Goal: Answer question/provide support: Share knowledge or assist other users

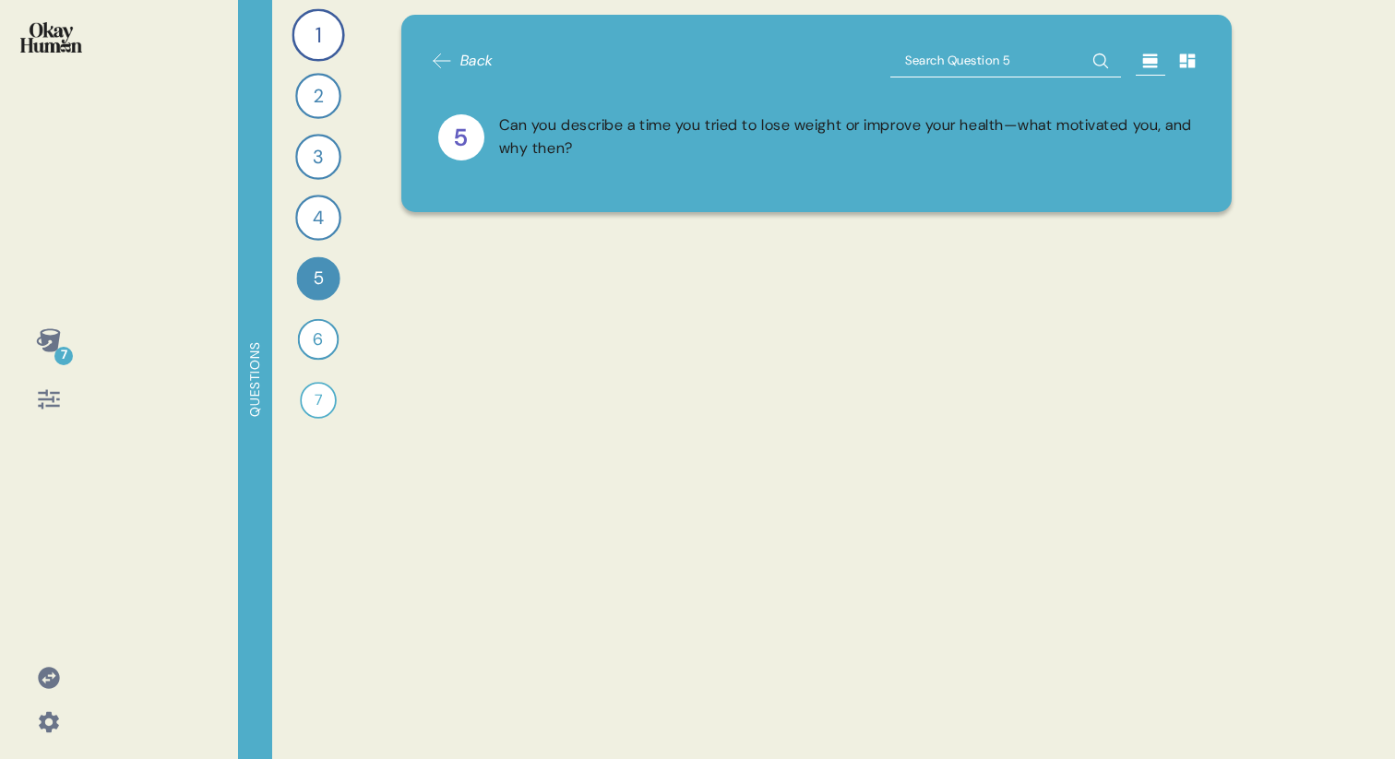
scroll to position [4252, 0]
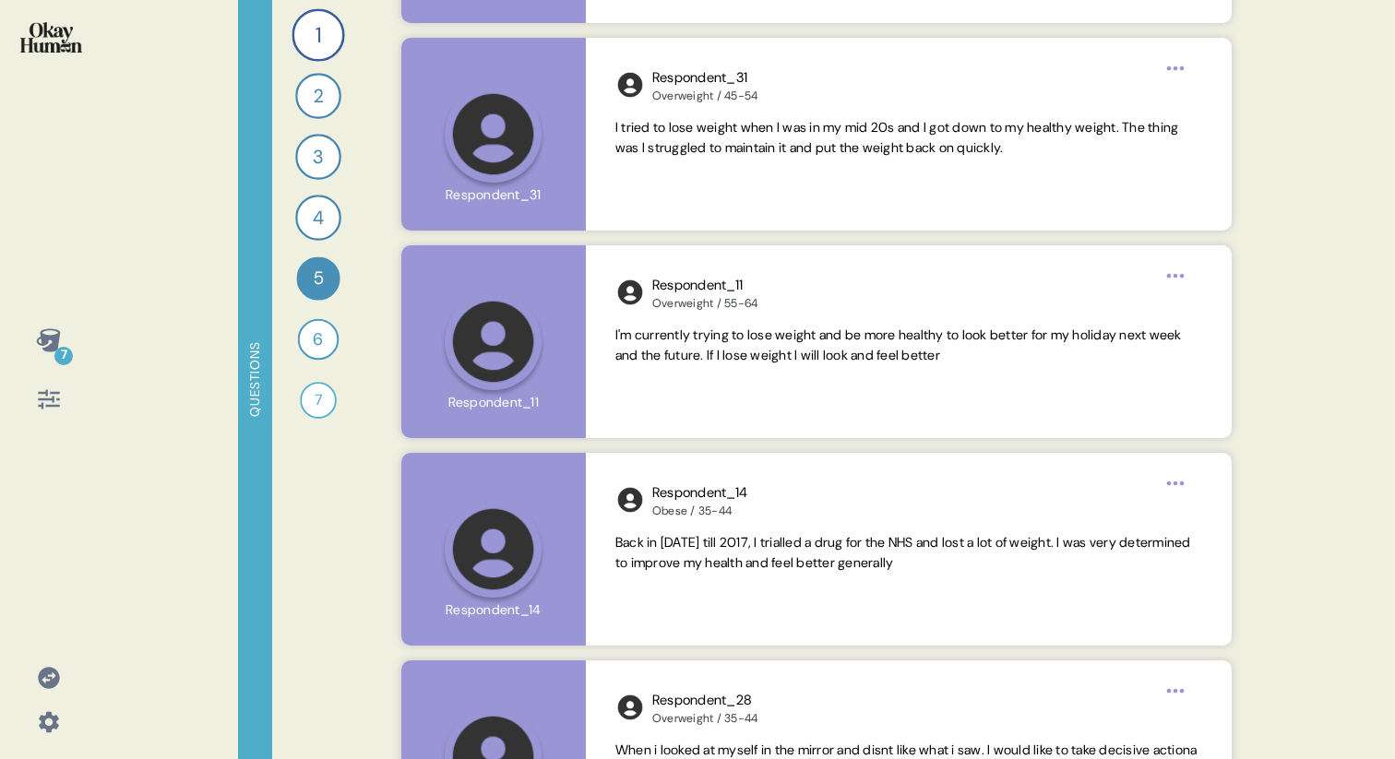
click at [37, 340] on icon at bounding box center [48, 339] width 24 height 23
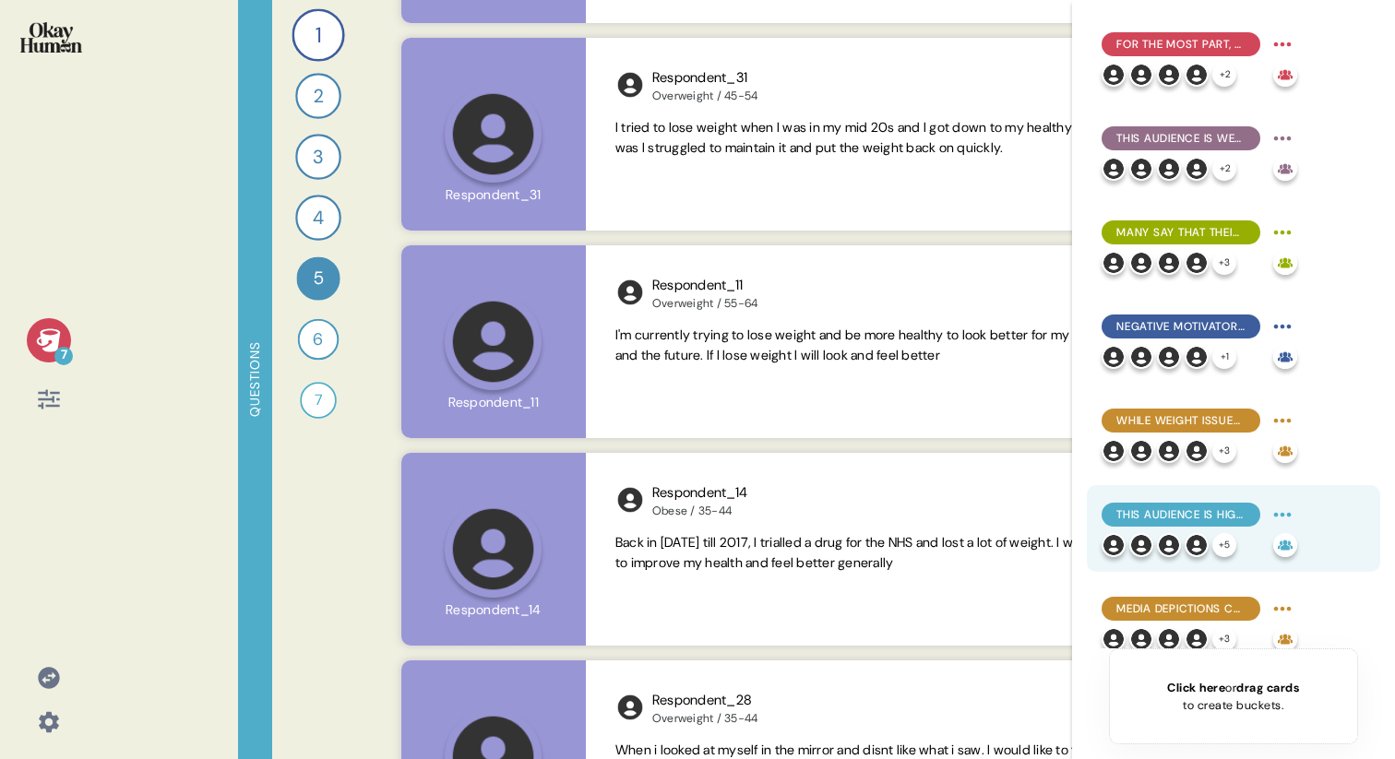
click at [1133, 507] on span "This audience is highly self-reliant, tending to prefer fitness programs & thei…" at bounding box center [1180, 515] width 129 height 17
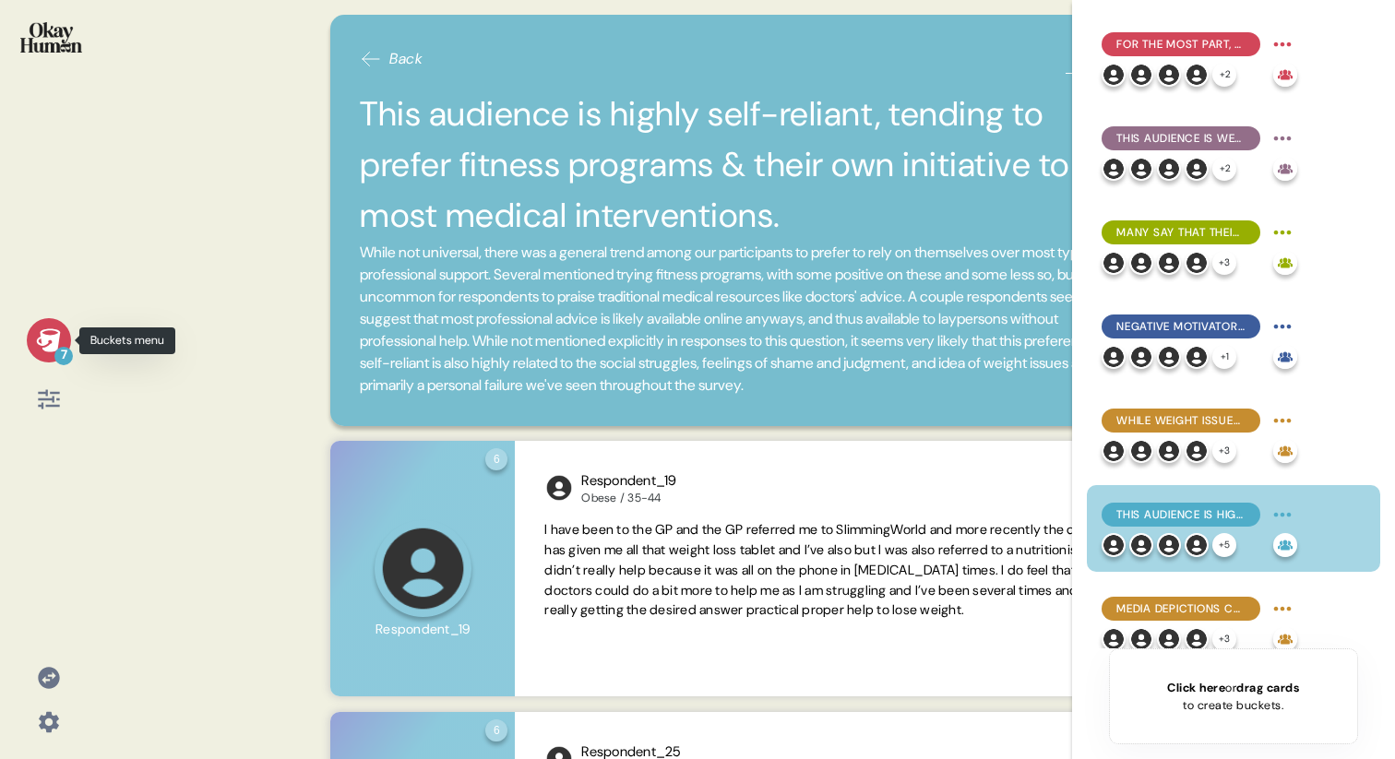
click at [45, 353] on div "7" at bounding box center [49, 340] width 44 height 44
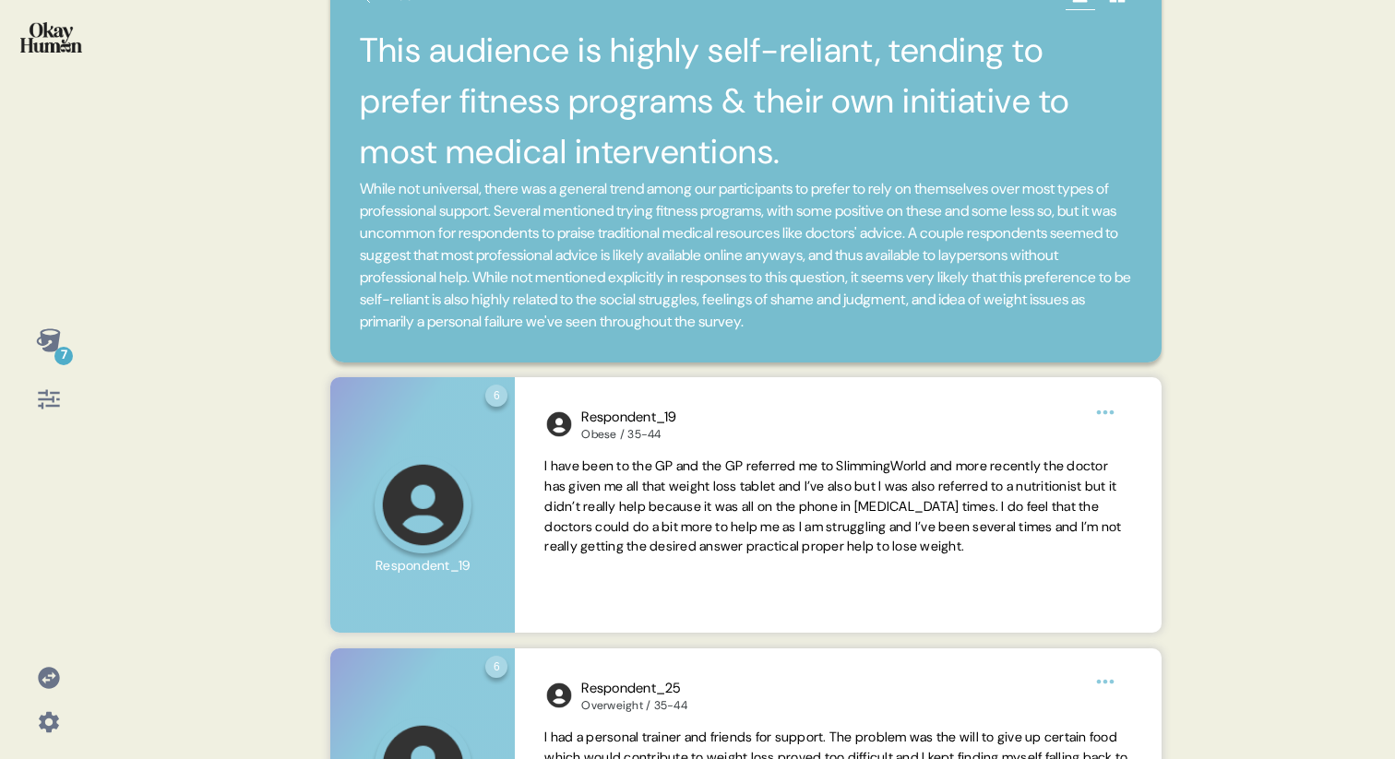
scroll to position [87, 0]
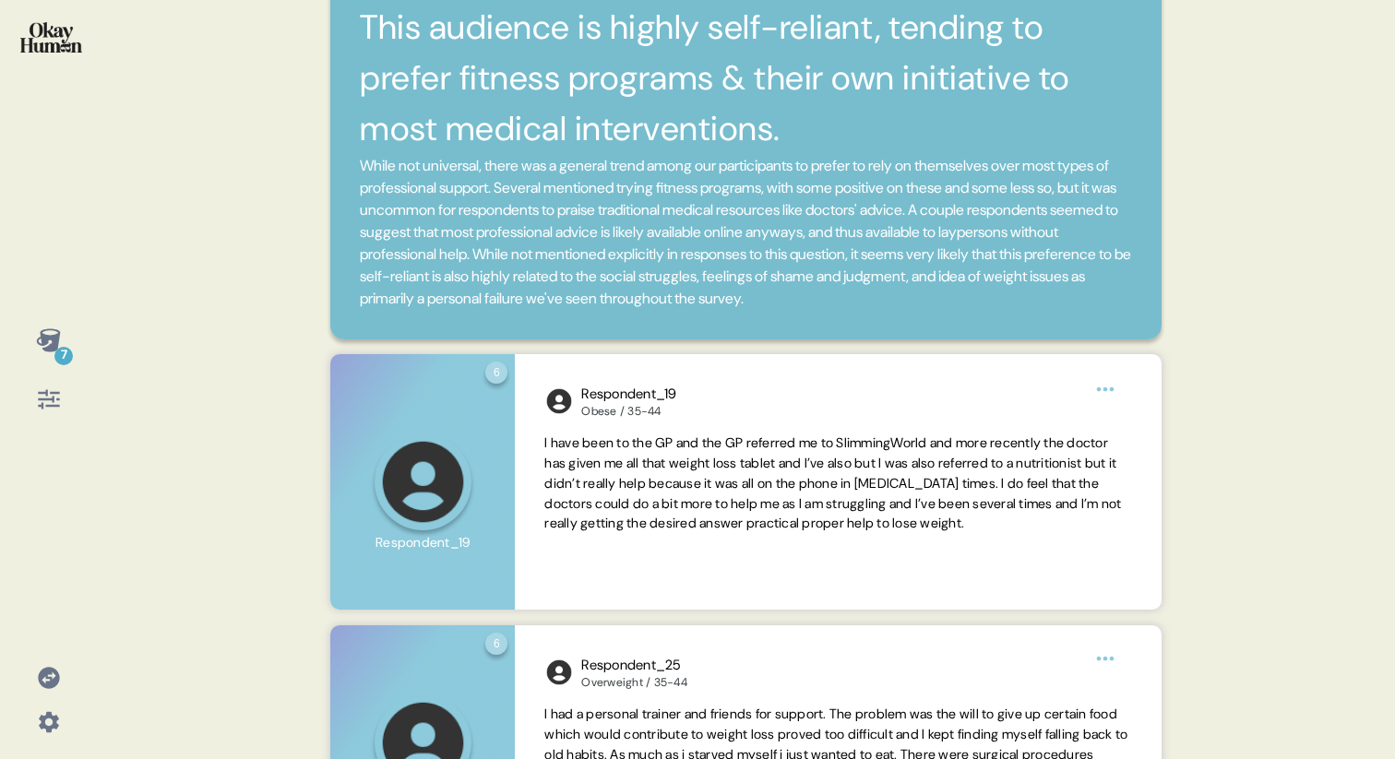
click at [57, 345] on icon at bounding box center [49, 341] width 26 height 26
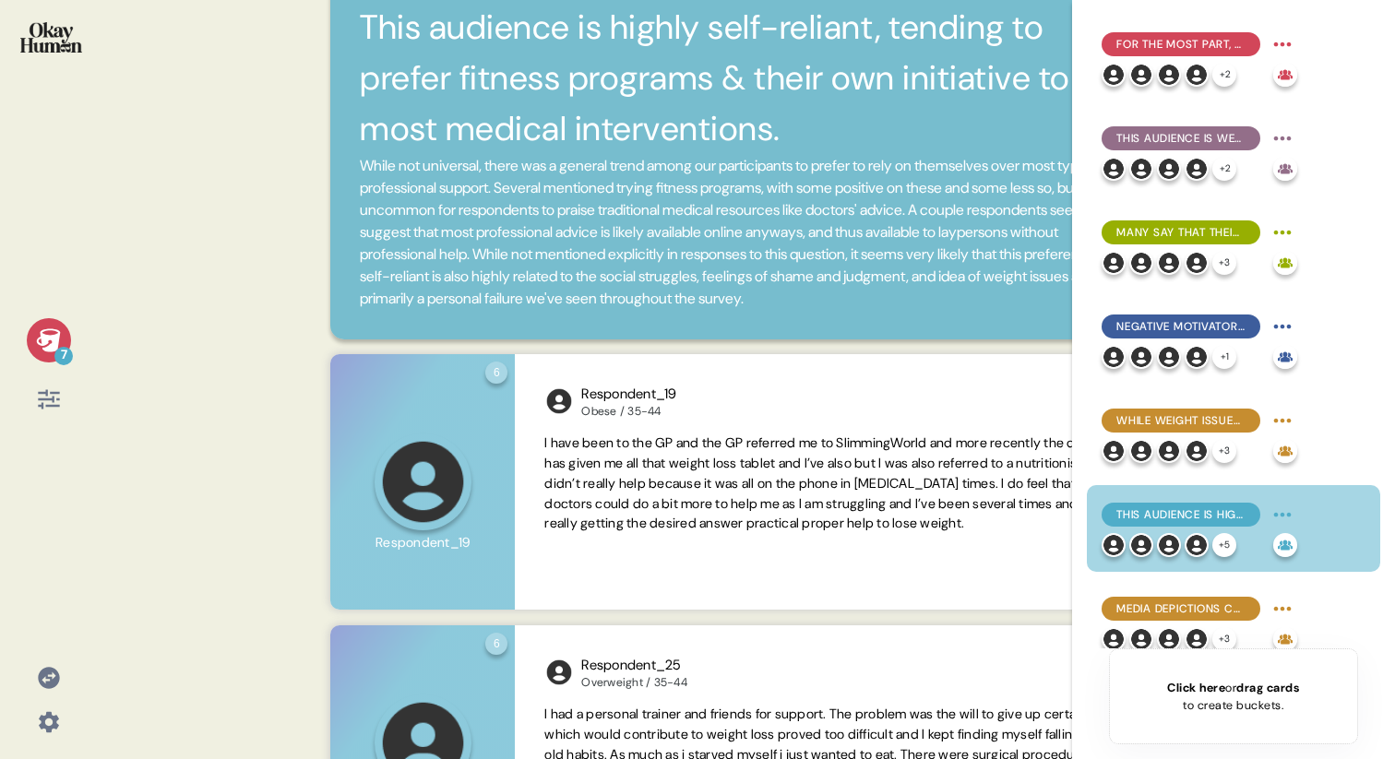
click at [54, 340] on icon at bounding box center [48, 339] width 24 height 23
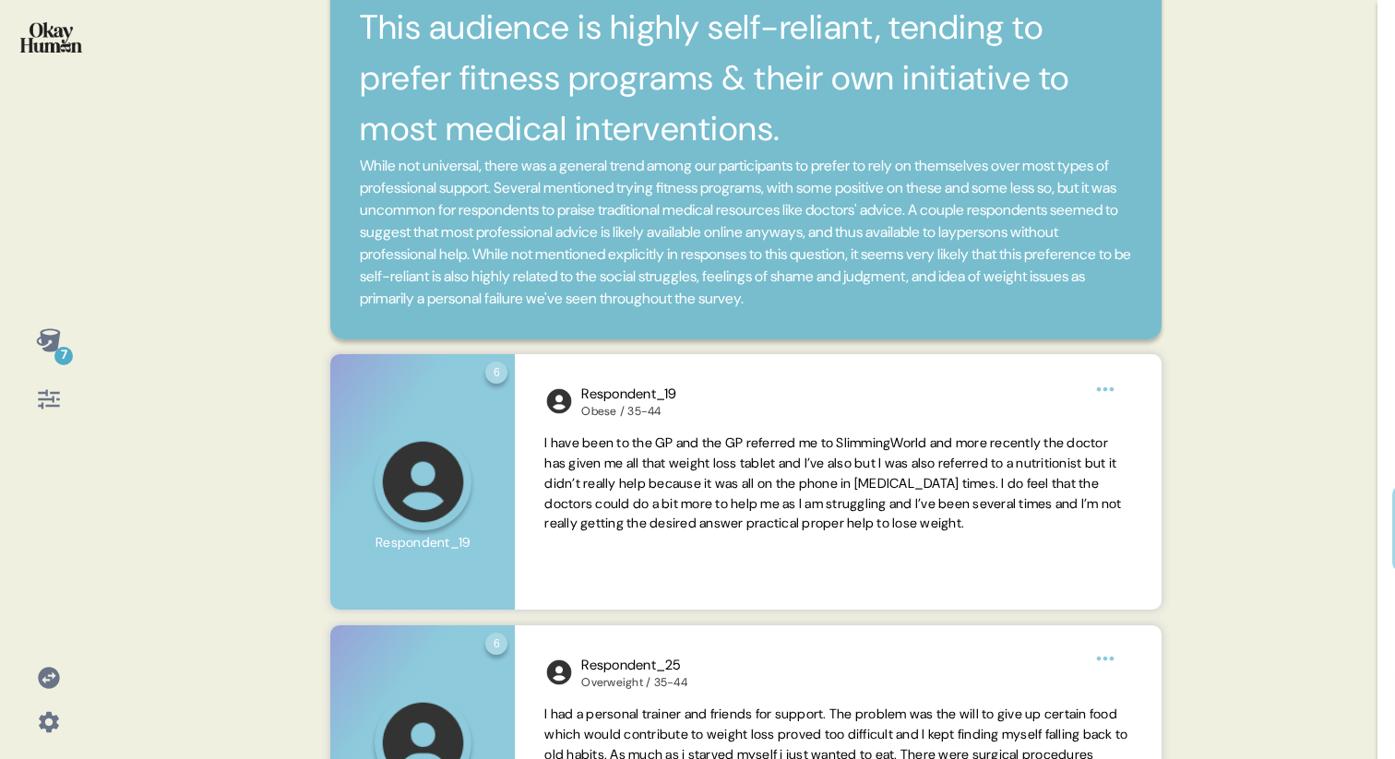
scroll to position [0, 0]
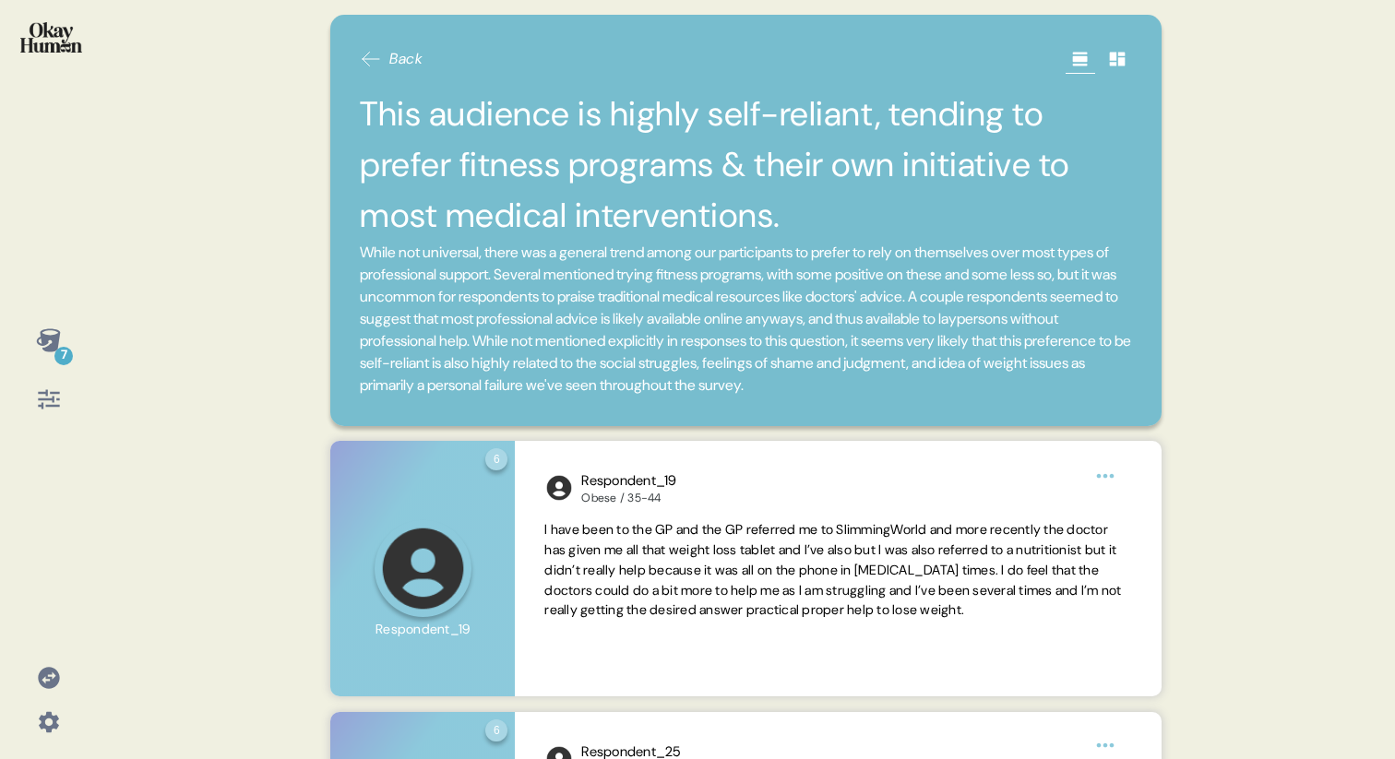
click at [380, 52] on icon at bounding box center [371, 59] width 22 height 22
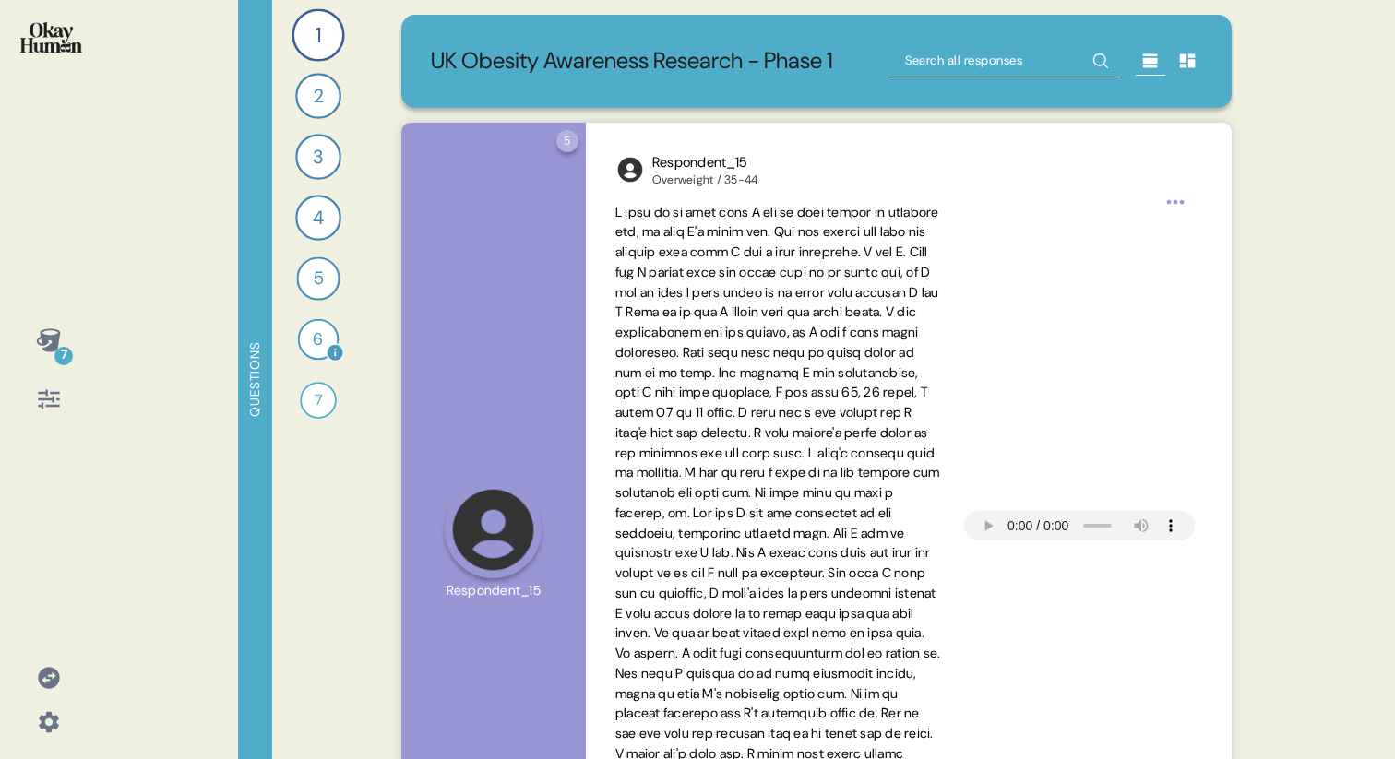
click at [306, 345] on div "6" at bounding box center [319, 340] width 42 height 42
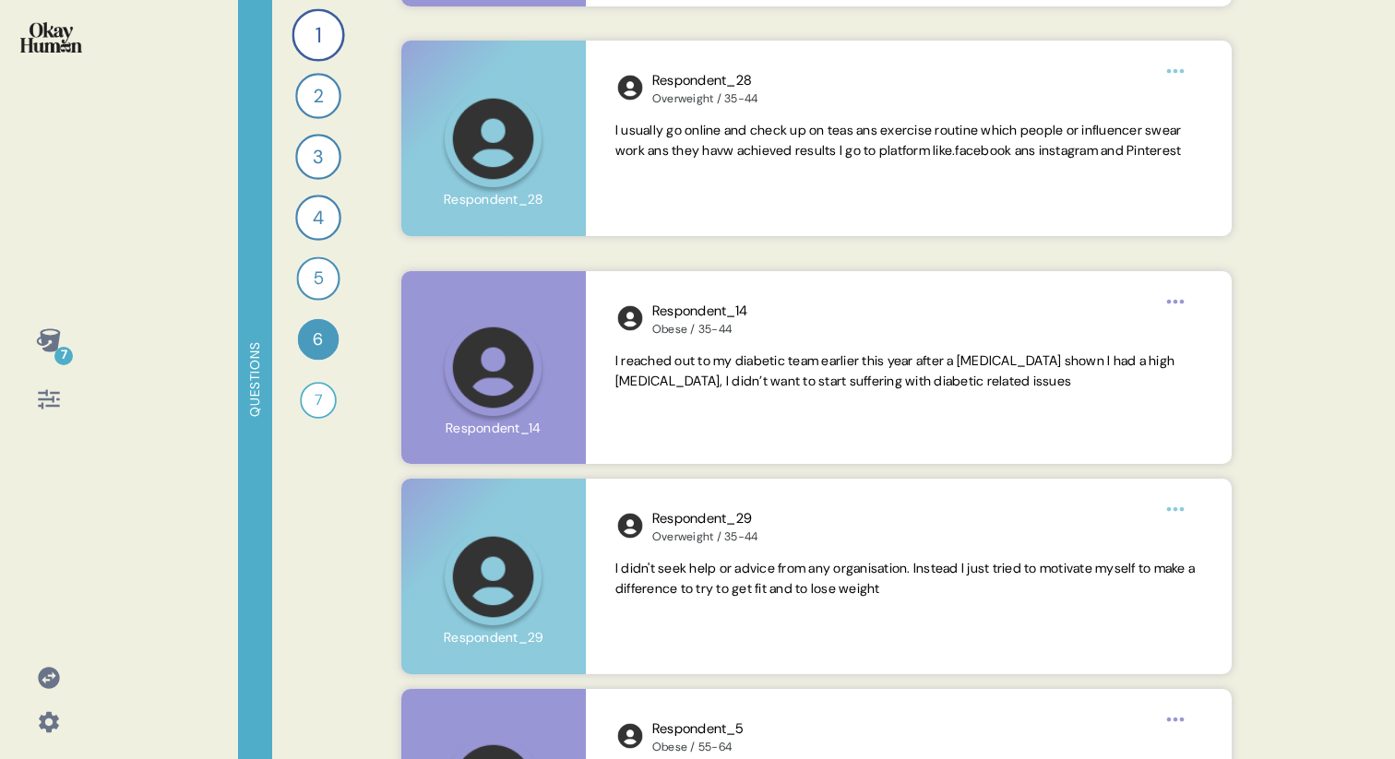
scroll to position [2553, 0]
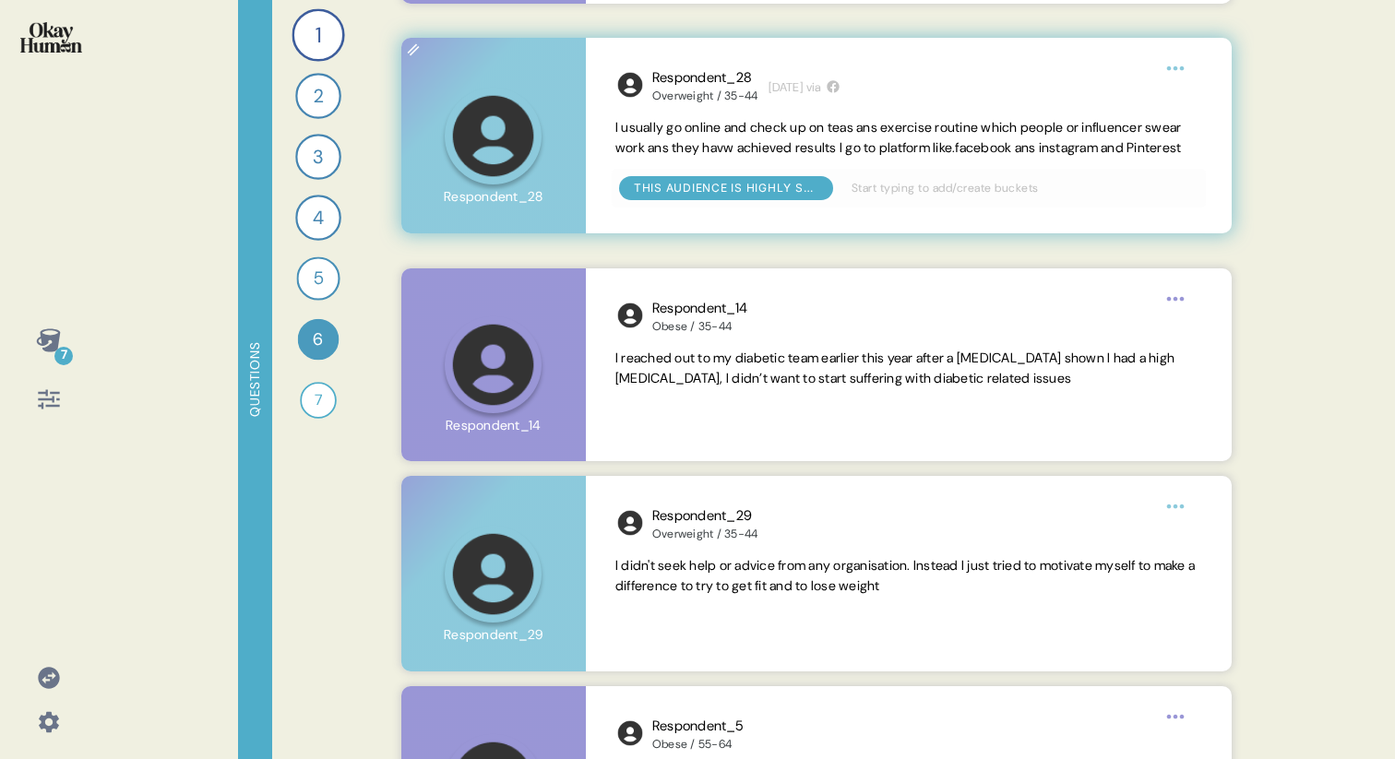
click at [658, 135] on span "I usually go online and check up on teas ans exercise routine which people or i…" at bounding box center [898, 137] width 567 height 37
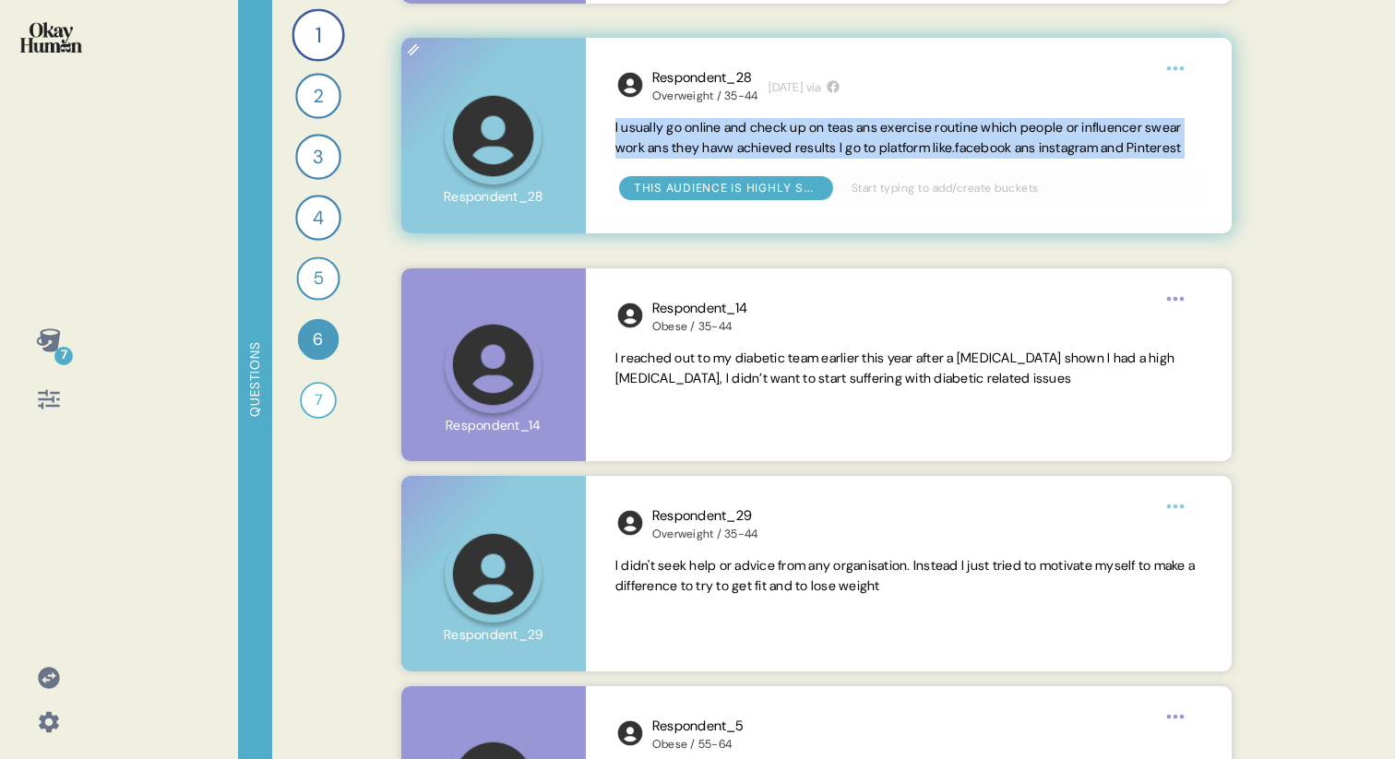
click at [658, 135] on span "I usually go online and check up on teas ans exercise routine which people or i…" at bounding box center [898, 137] width 567 height 37
copy span "I usually go online and check up on teas ans exercise routine which people or i…"
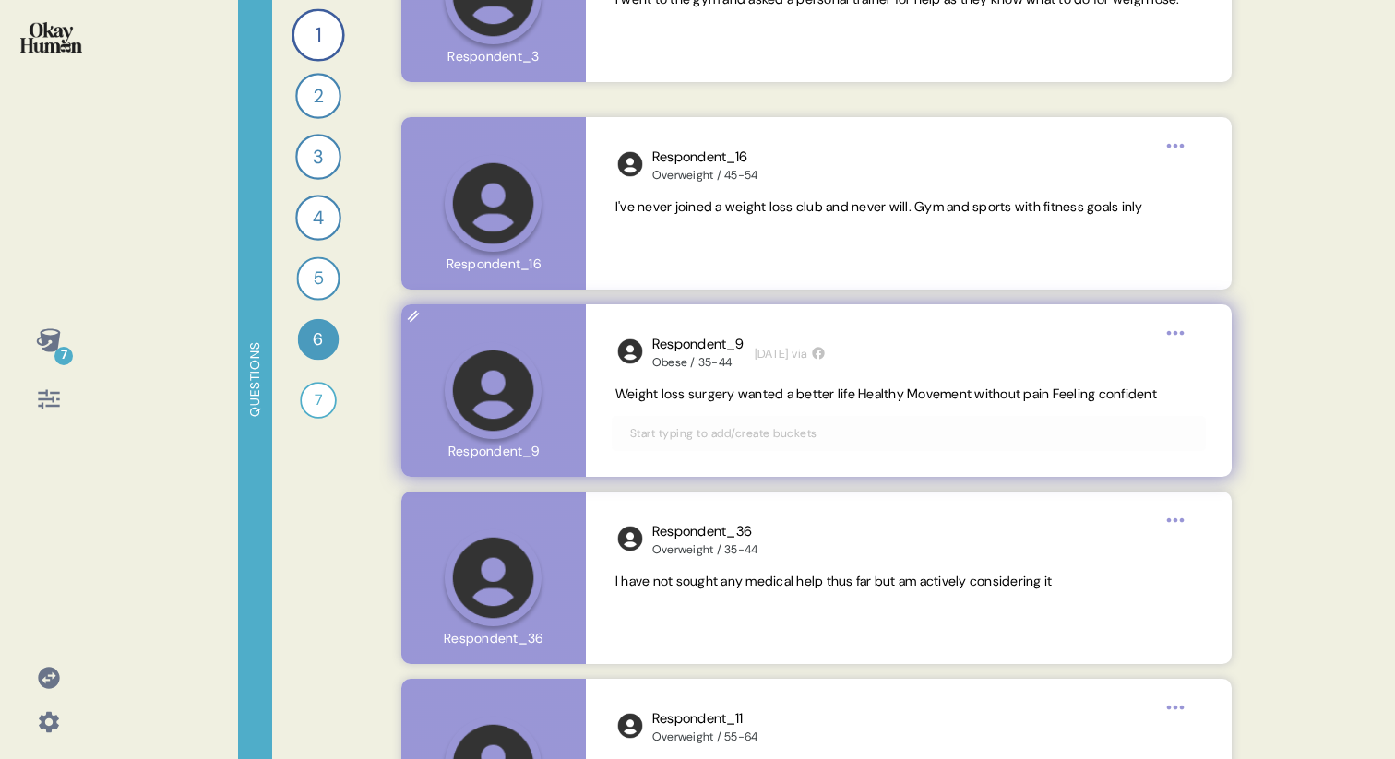
scroll to position [4218, 0]
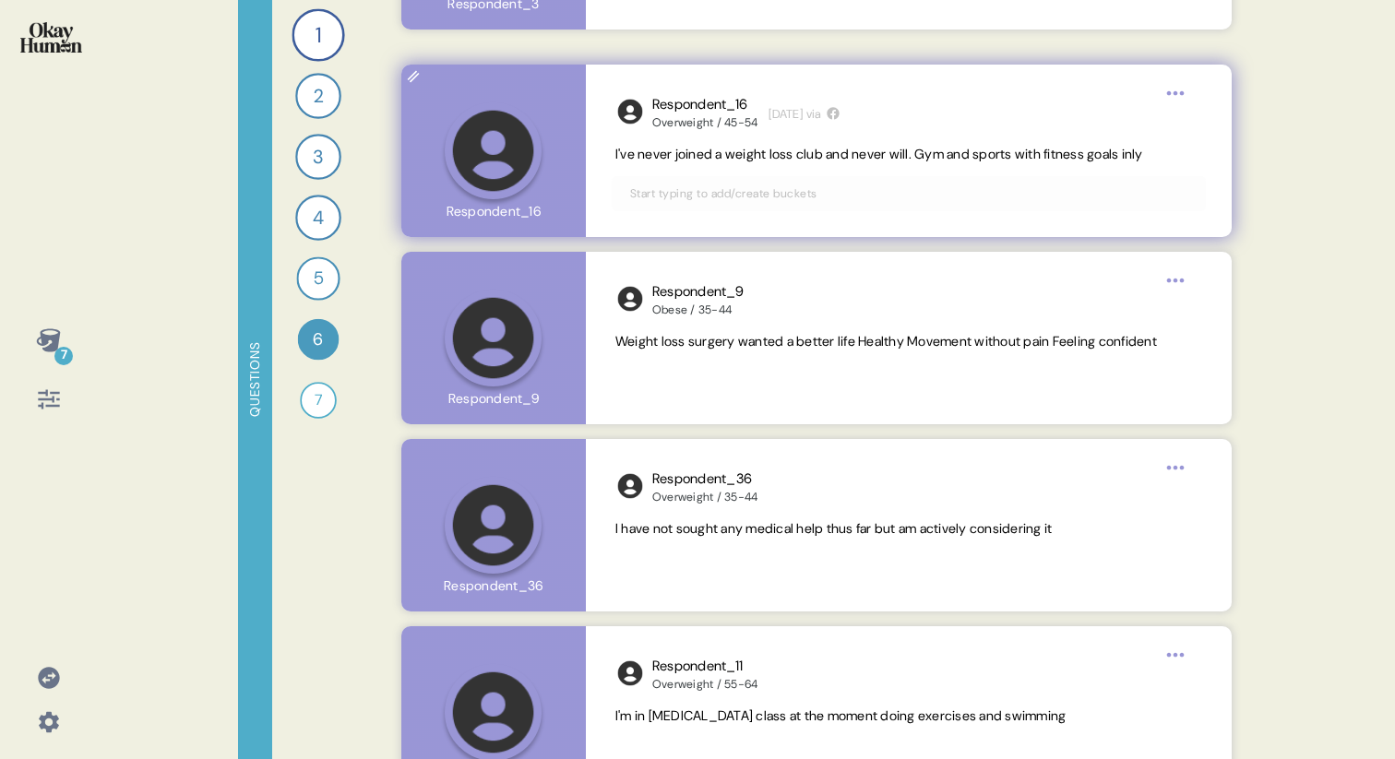
click at [681, 151] on span "I've never joined a weight loss club and never will. Gym and sports with fitnes…" at bounding box center [879, 154] width 528 height 17
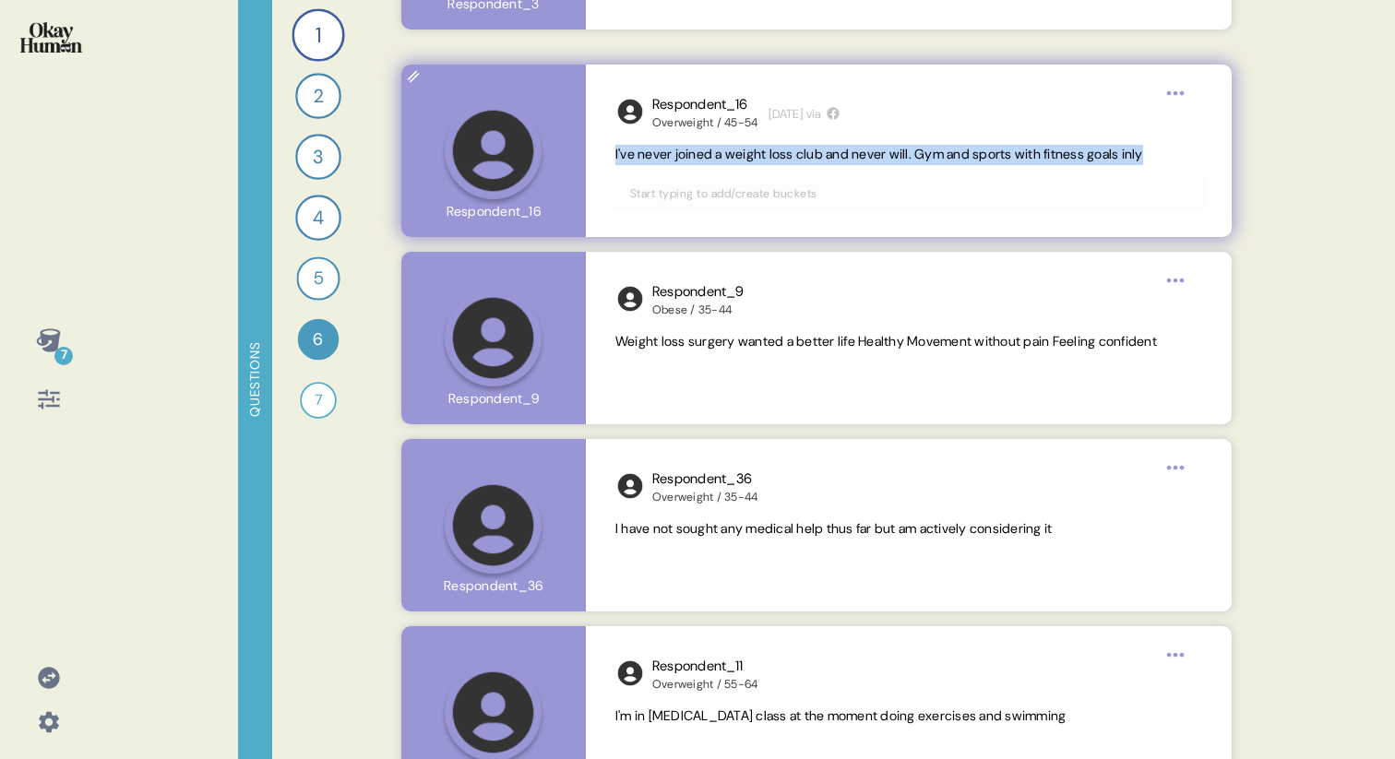
click at [681, 151] on span "I've never joined a weight loss club and never will. Gym and sports with fitnes…" at bounding box center [879, 154] width 528 height 17
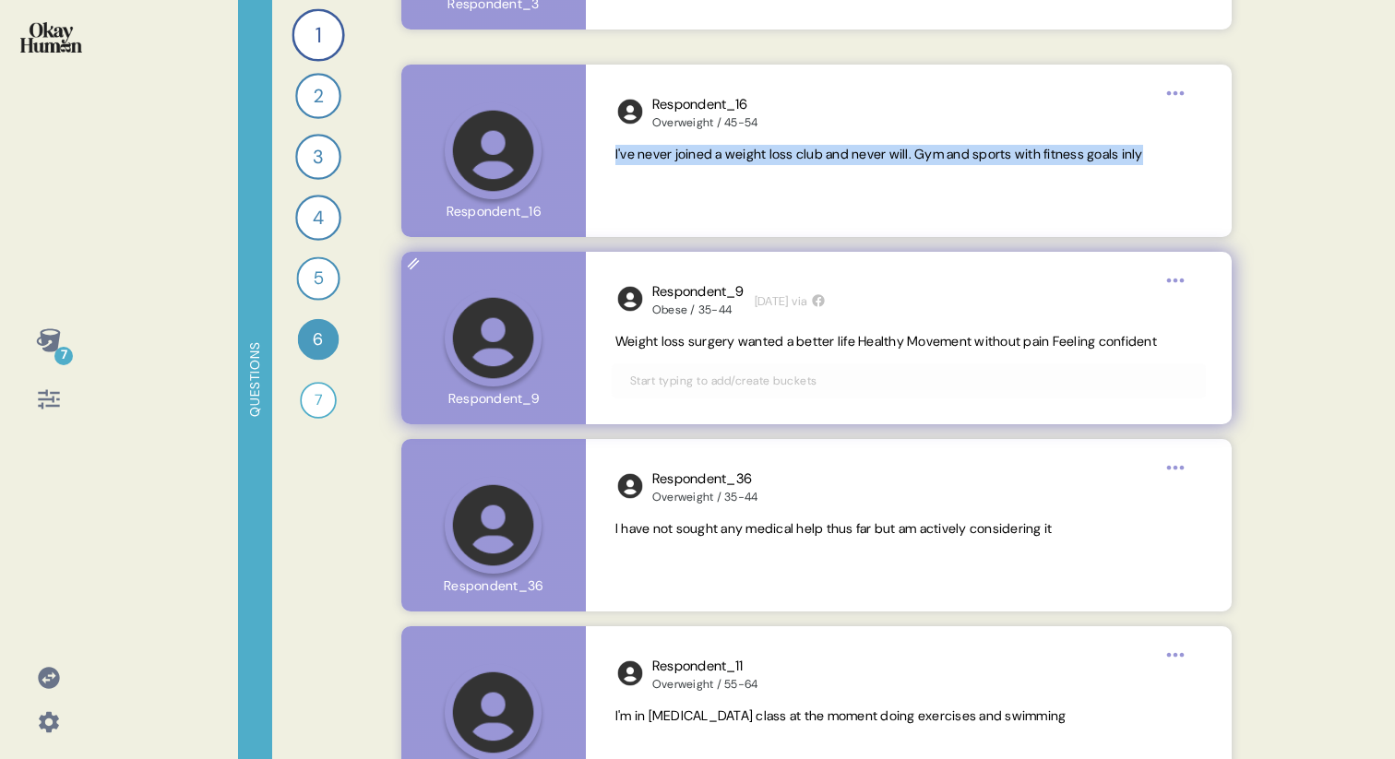
scroll to position [4221, 0]
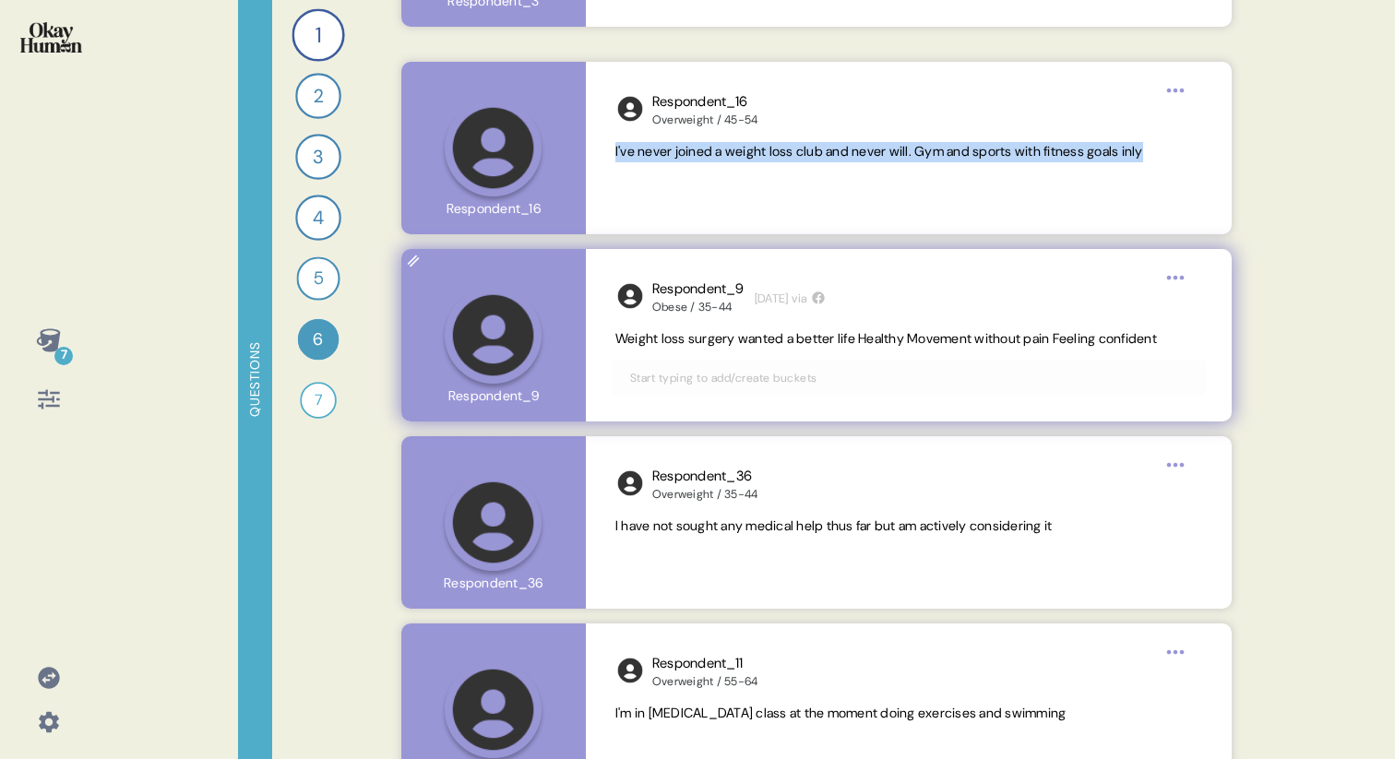
copy span "I've never joined a weight loss club and never will. Gym and sports with fitnes…"
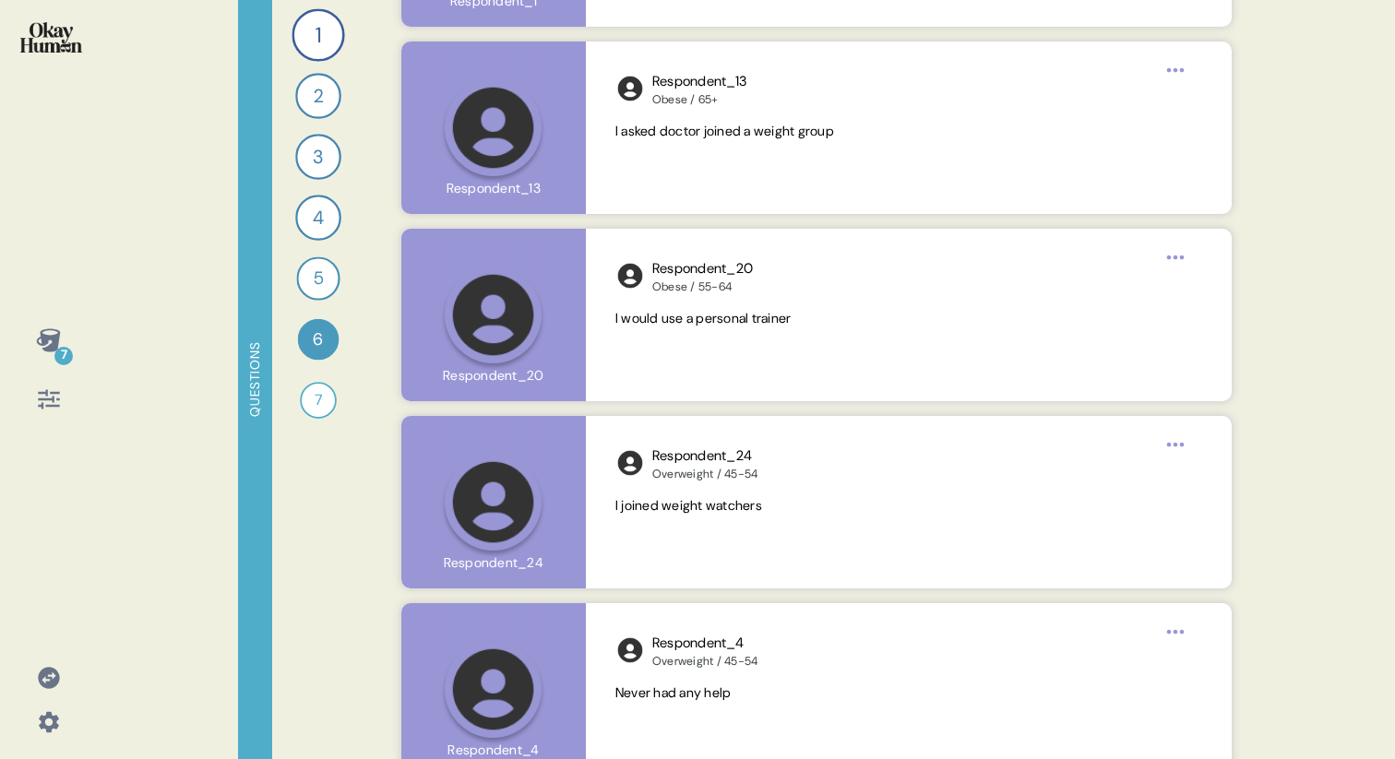
scroll to position [5913, 0]
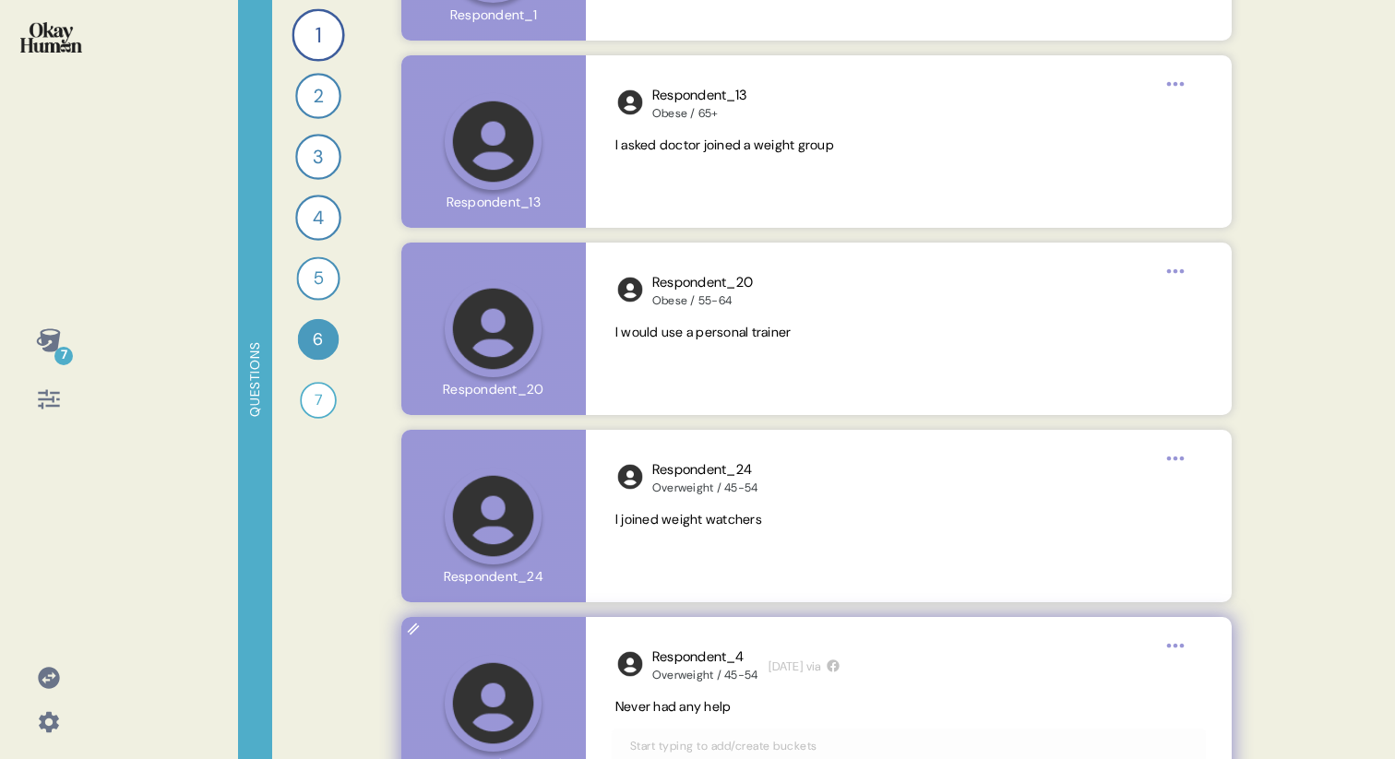
click at [680, 710] on span "Never had any help" at bounding box center [673, 706] width 116 height 17
copy span "Never had any help"
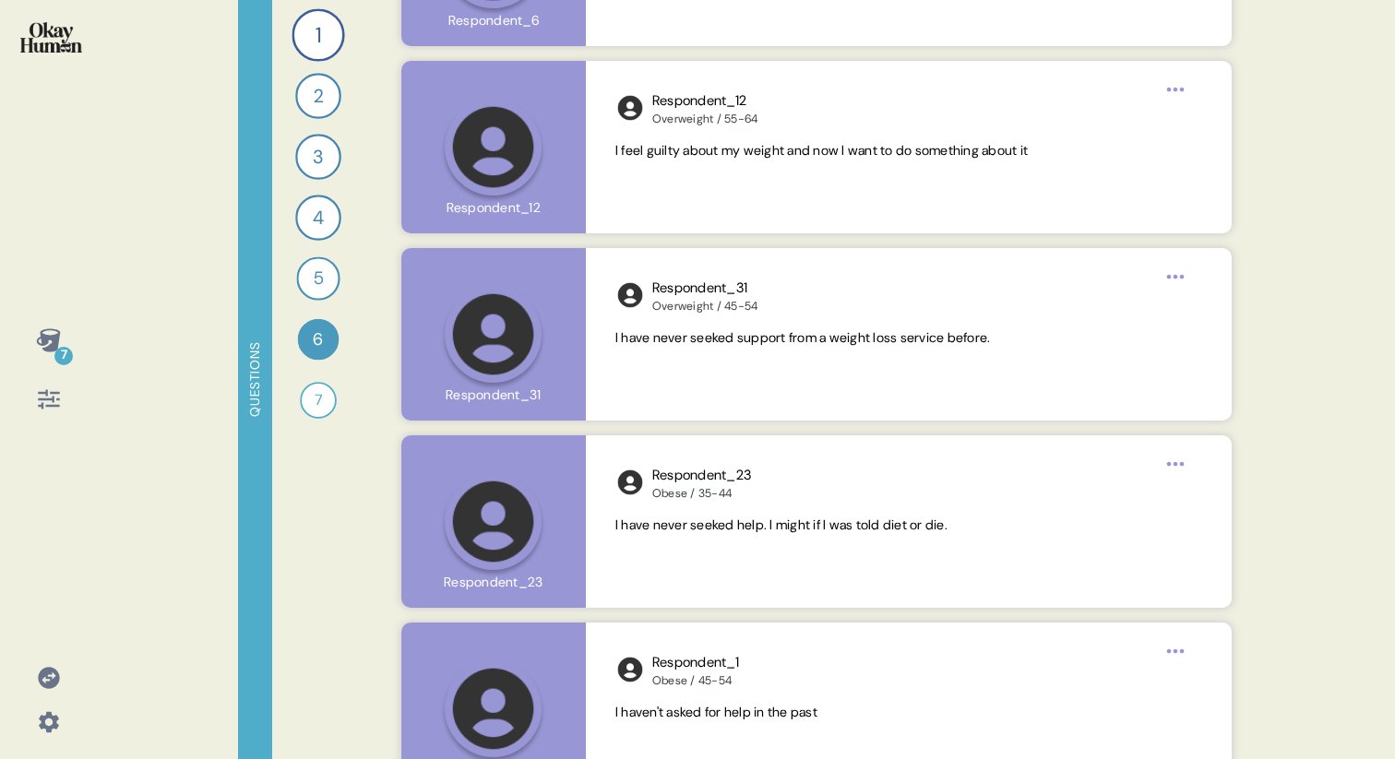
scroll to position [5161, 0]
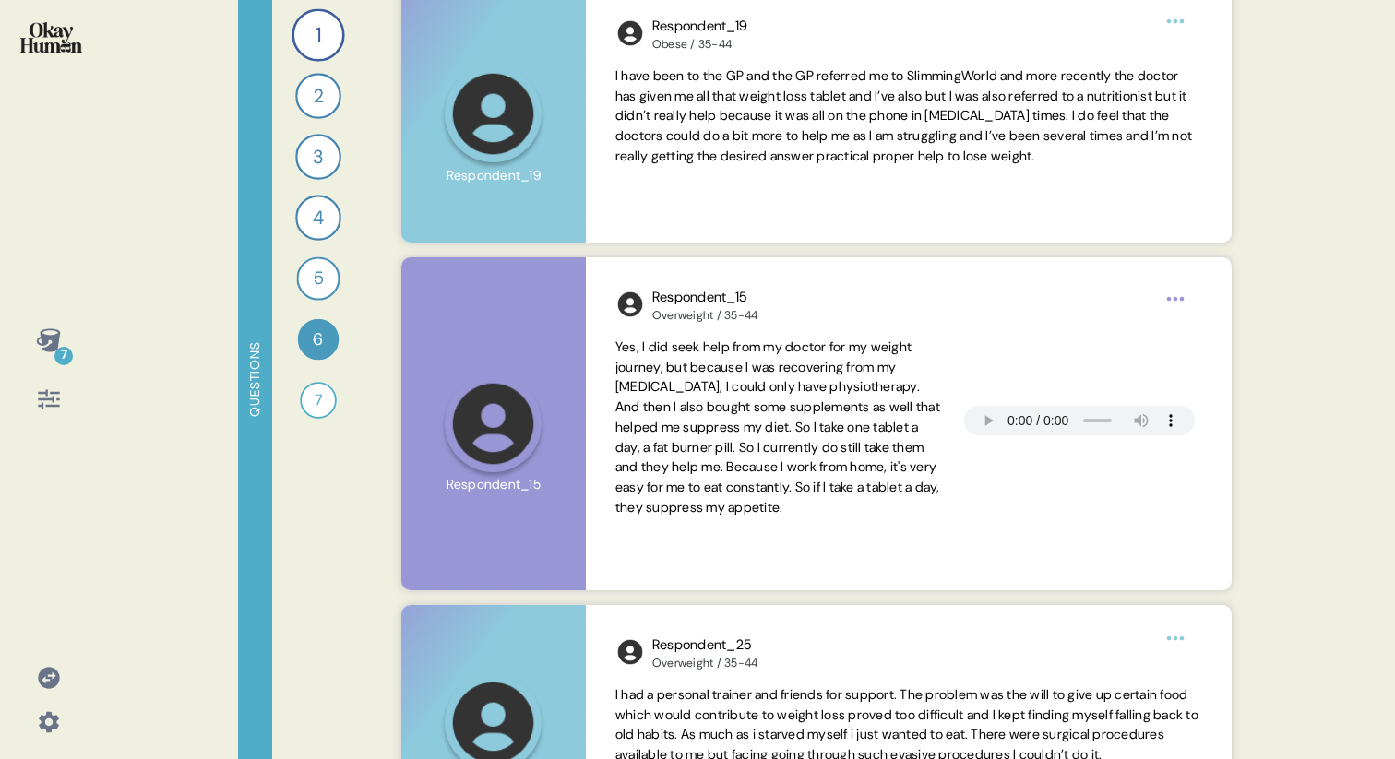
drag, startPoint x: 794, startPoint y: 374, endPoint x: 823, endPoint y: 758, distance: 385.8
click at [830, 758] on div "Back 6 Have you ever sought help or support for your weight—like a trainer or w…" at bounding box center [816, 379] width 875 height 759
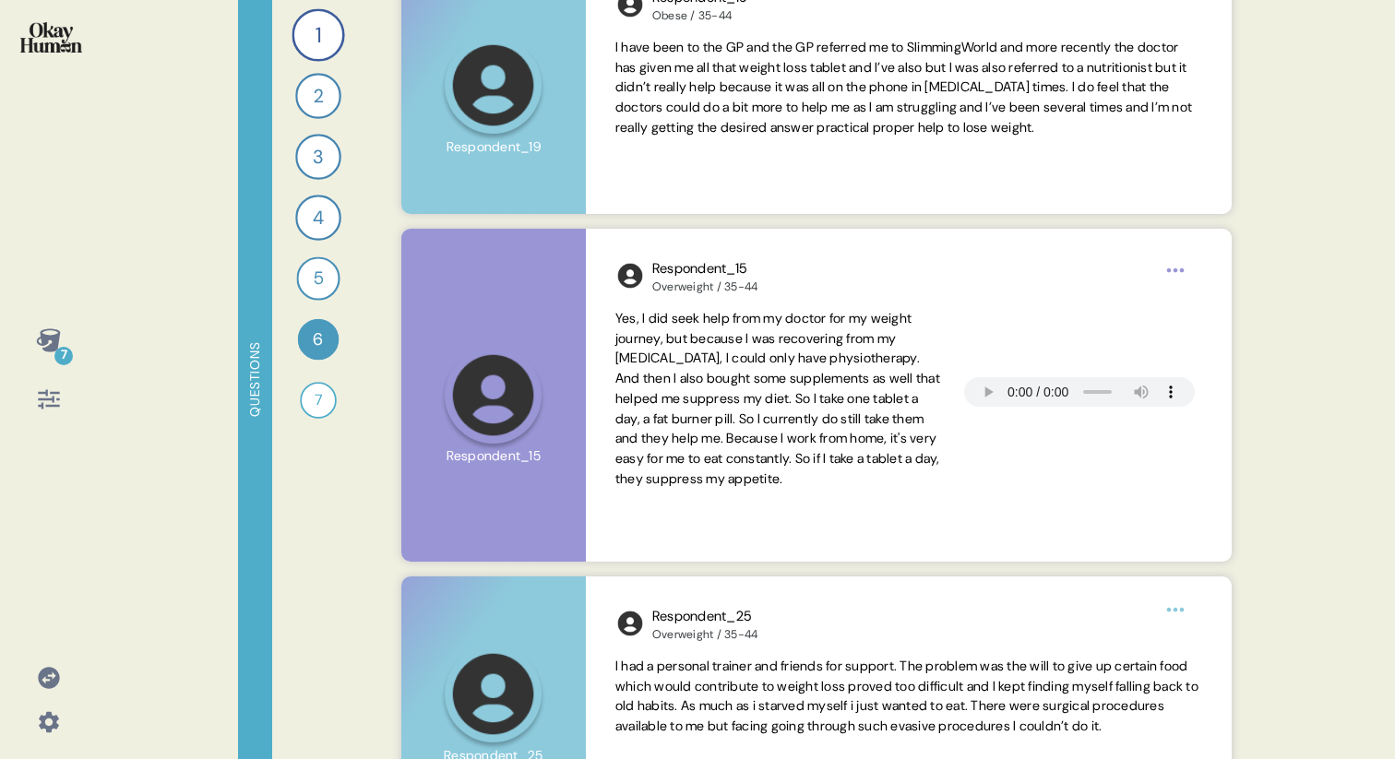
click at [319, 362] on div "1 Can you tell me about your personal journey with weight, including any key em…" at bounding box center [318, 379] width 92 height 759
click at [309, 341] on div "6" at bounding box center [319, 340] width 42 height 42
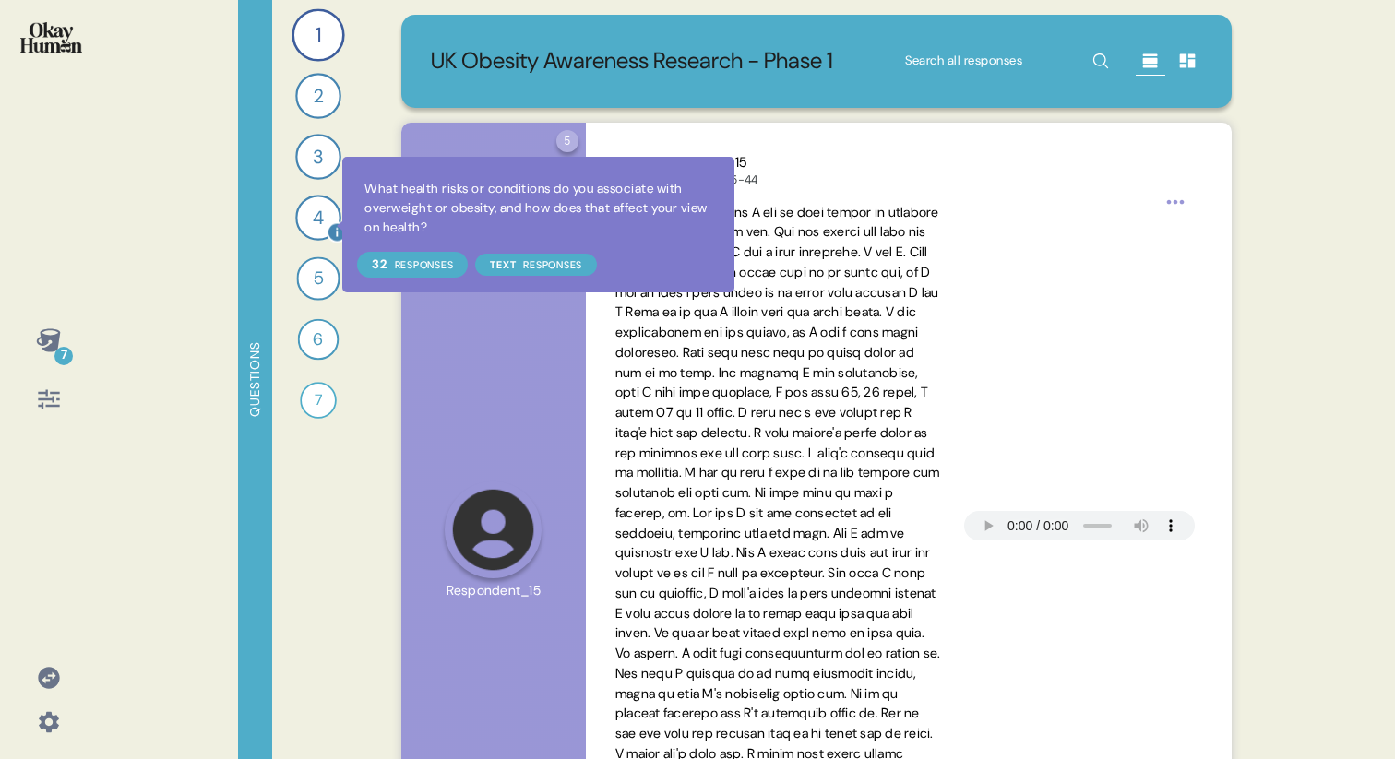
click at [313, 218] on div "4" at bounding box center [318, 218] width 46 height 46
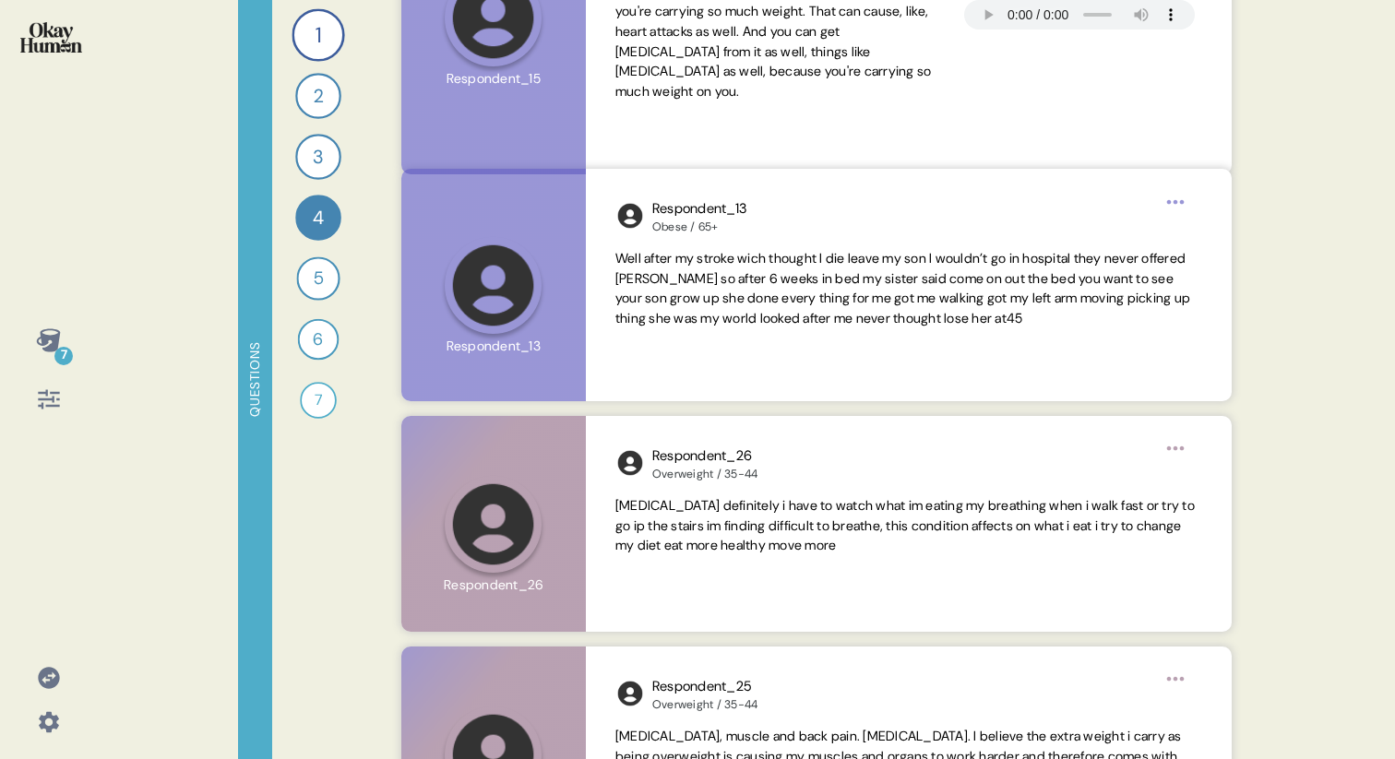
scroll to position [819, 0]
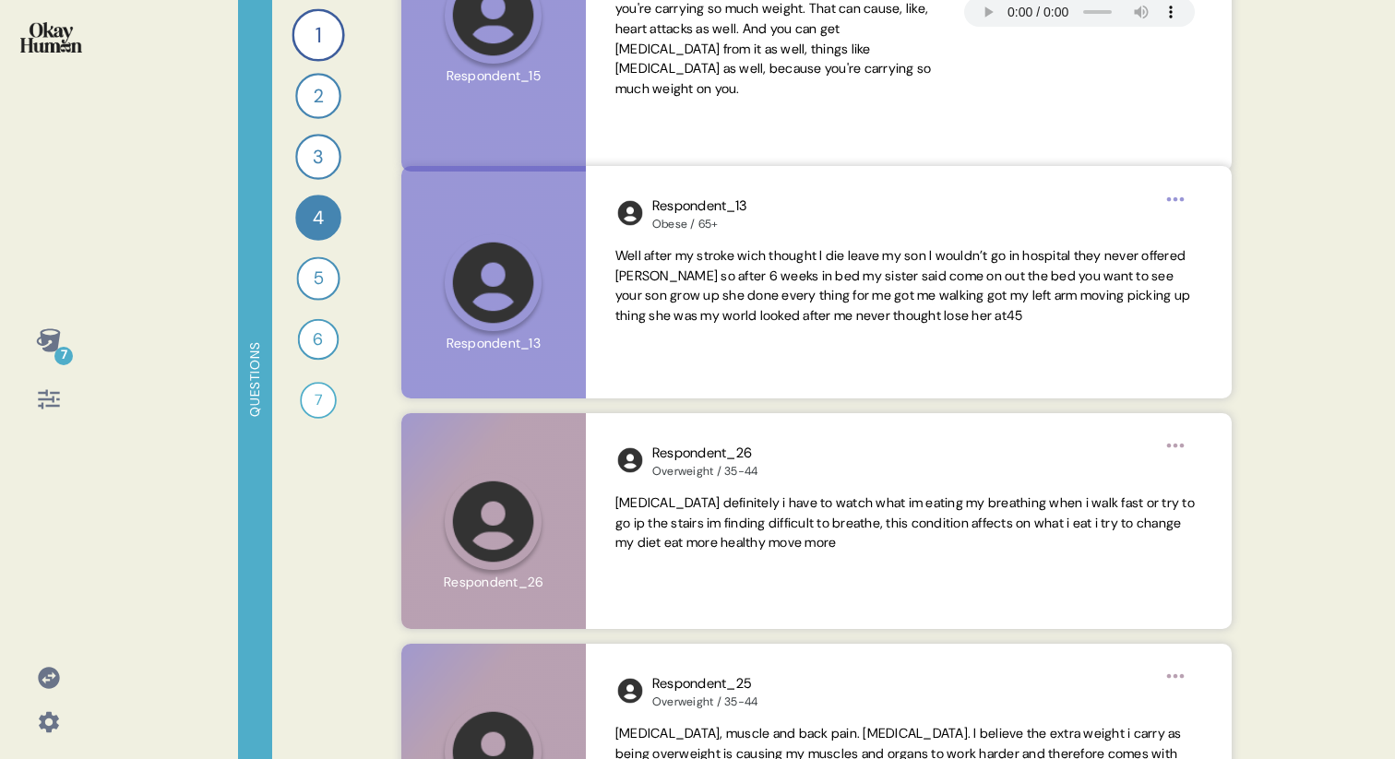
click at [650, 393] on div "Respondent_13 Obese / 65+ [DATE] via Well after my stroke wich thought I die le…" at bounding box center [909, 282] width 646 height 233
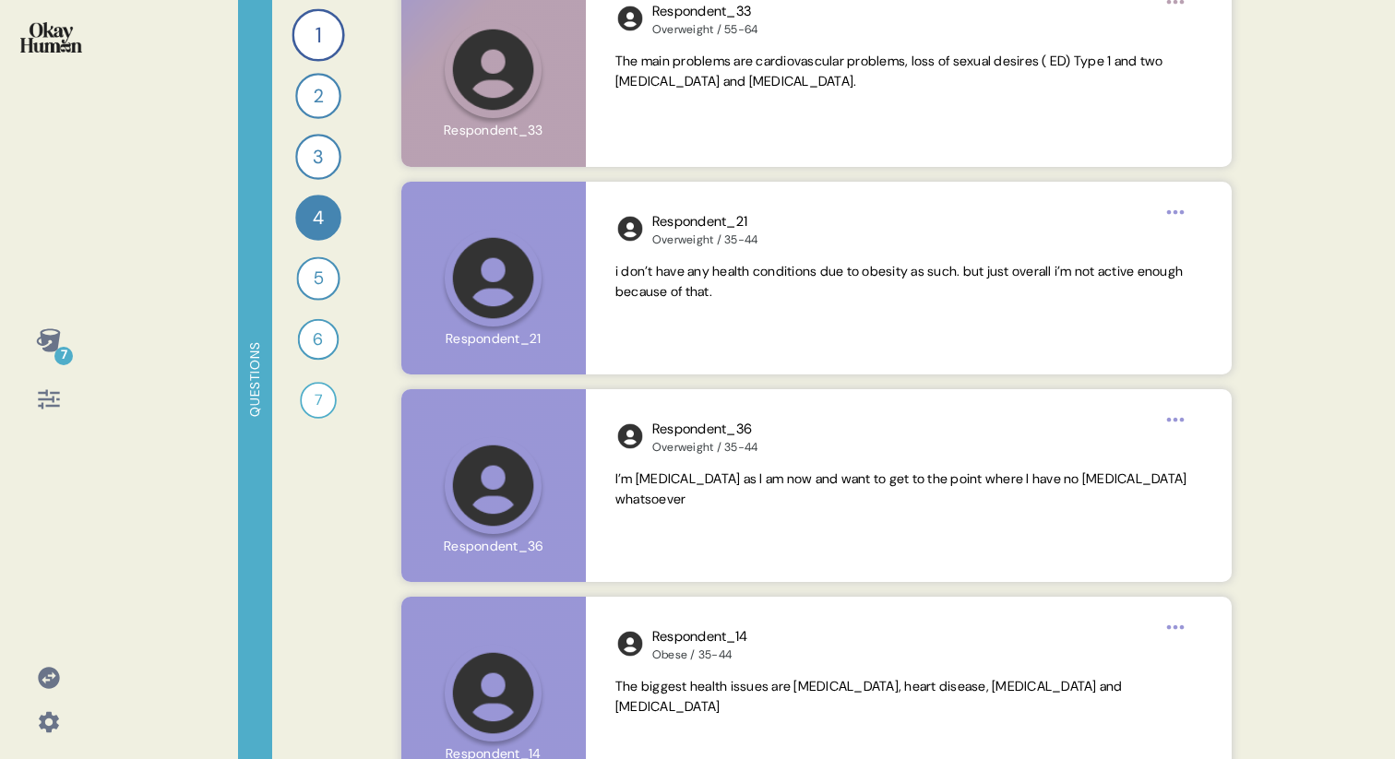
scroll to position [3013, 0]
